Goal: Transaction & Acquisition: Purchase product/service

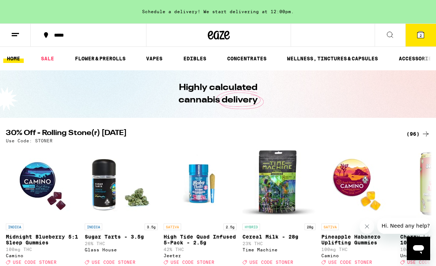
click at [156, 60] on link "VAPES" at bounding box center [155, 58] width 24 height 9
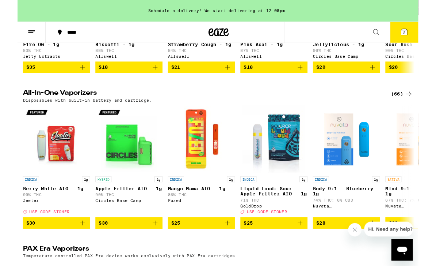
scroll to position [350, 0]
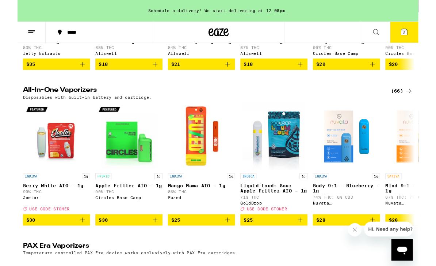
click at [424, 103] on icon at bounding box center [426, 98] width 9 height 9
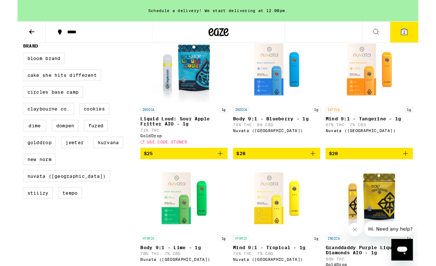
scroll to position [224, 0]
click at [52, 88] on label "Cake She Hits Different" at bounding box center [48, 81] width 85 height 12
click at [8, 58] on input "Cake She Hits Different" at bounding box center [7, 58] width 0 height 0
checkbox input "true"
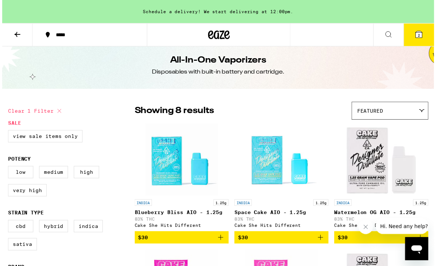
scroll to position [7, 0]
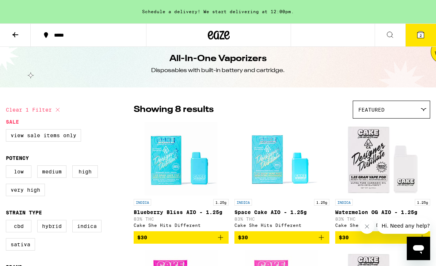
click at [168, 177] on img "Open page for Blueberry Bliss AIO - 1.25g from Cake She Hits Different" at bounding box center [181, 158] width 73 height 73
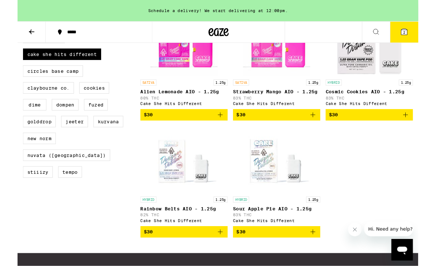
scroll to position [247, 0]
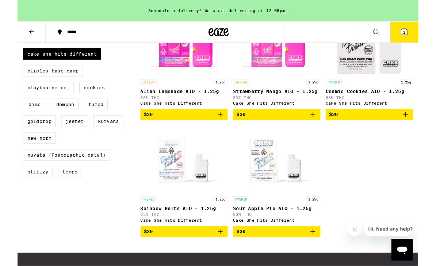
click at [280, 187] on img "Open page for Sour Apple Pie AIO - 1.25g from Cake She Hits Different" at bounding box center [282, 173] width 73 height 73
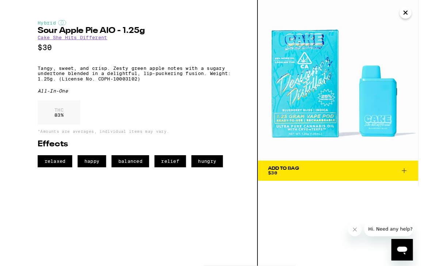
scroll to position [364, 0]
click at [425, 15] on icon "Close" at bounding box center [422, 13] width 9 height 11
